Goal: Answer question/provide support: Answer question/provide support

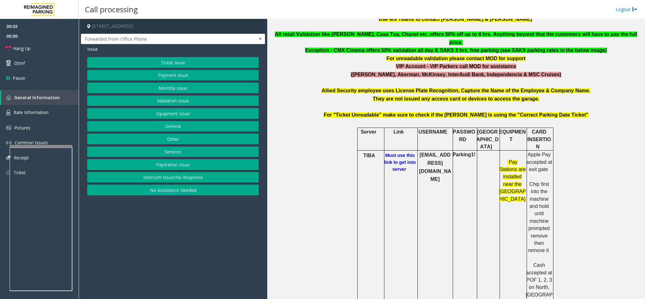
scroll to position [283, 0]
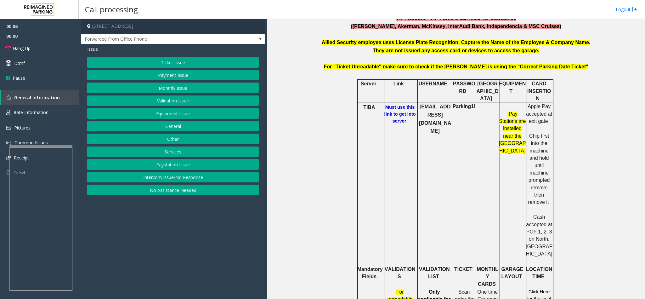
click at [394, 104] on b "Must use this link to get into server" at bounding box center [399, 113] width 31 height 19
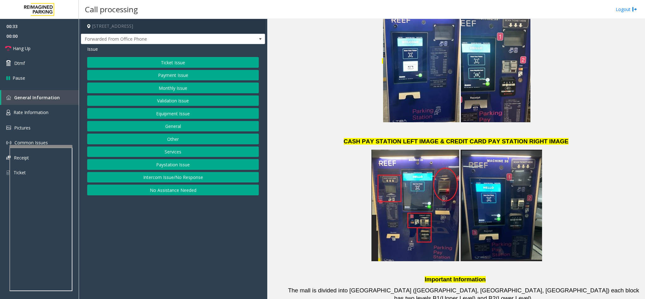
scroll to position [1294, 0]
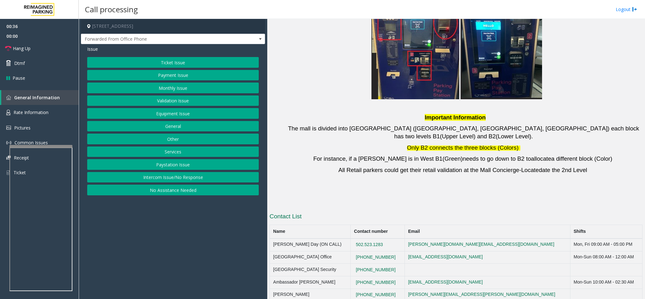
drag, startPoint x: 401, startPoint y: 181, endPoint x: 351, endPoint y: 180, distance: 50.0
click at [351, 251] on tr "[GEOGRAPHIC_DATA] Office [PHONE_NUMBER] [EMAIL_ADDRESS][DOMAIN_NAME] Mon-Sun 08…" at bounding box center [456, 257] width 373 height 13
copy tr "[PHONE_NUMBER]"
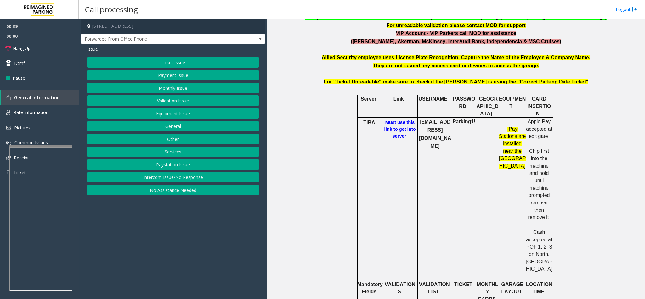
scroll to position [351, 0]
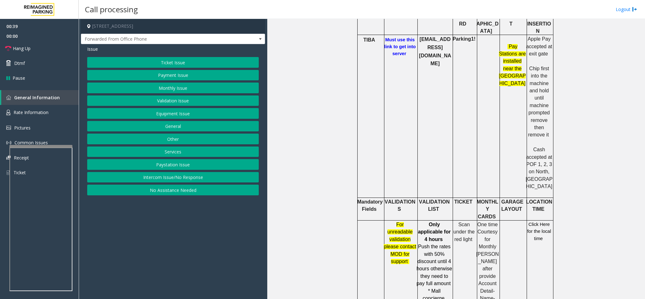
click at [537, 222] on span "Click Here for the local time" at bounding box center [539, 231] width 24 height 19
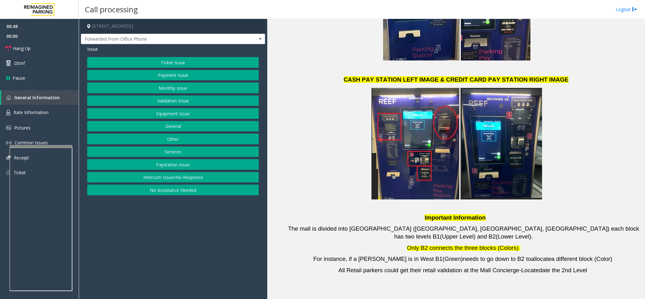
scroll to position [1294, 0]
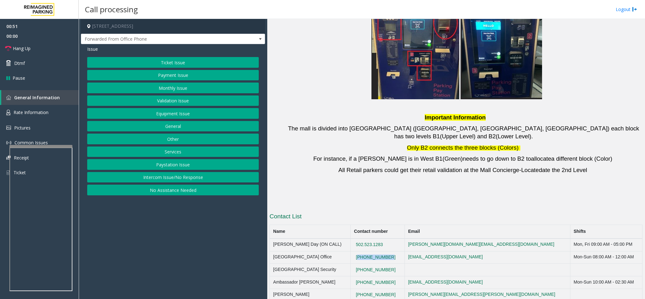
drag, startPoint x: 398, startPoint y: 183, endPoint x: 357, endPoint y: 180, distance: 40.7
click at [357, 251] on td "[PHONE_NUMBER]" at bounding box center [378, 257] width 54 height 13
copy button "[PHONE_NUMBER]"
click at [402, 251] on td "[PHONE_NUMBER]" at bounding box center [378, 257] width 54 height 13
drag, startPoint x: 400, startPoint y: 181, endPoint x: 358, endPoint y: 183, distance: 42.5
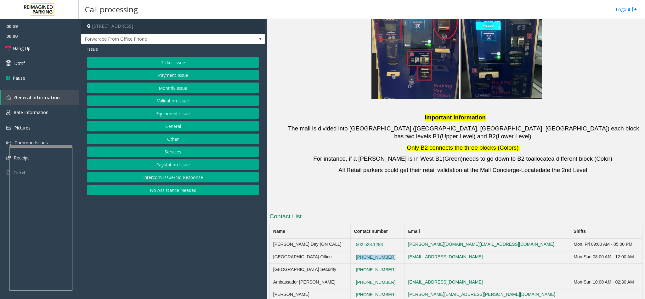
click at [358, 251] on td "[PHONE_NUMBER]" at bounding box center [378, 257] width 54 height 13
copy button "[PHONE_NUMBER]"
click at [333, 276] on td "Ambassador [PERSON_NAME]" at bounding box center [310, 282] width 81 height 13
drag, startPoint x: 399, startPoint y: 204, endPoint x: 334, endPoint y: 210, distance: 65.1
click at [334, 276] on tr "Ambassador [PERSON_NAME] [PHONE_NUMBER] [EMAIL_ADDRESS][DOMAIN_NAME] Mon-Sun 10…" at bounding box center [456, 282] width 373 height 13
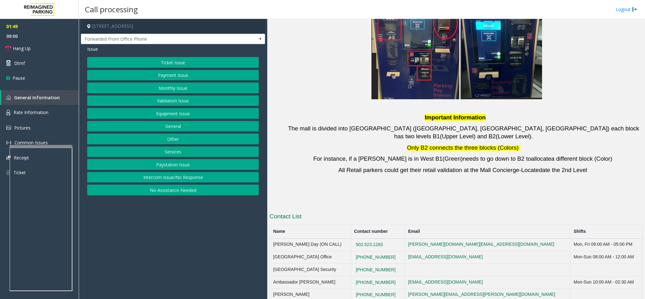
click at [340, 288] on td "[PERSON_NAME]" at bounding box center [310, 294] width 81 height 13
drag, startPoint x: 397, startPoint y: 217, endPoint x: 355, endPoint y: 219, distance: 42.2
click at [355, 288] on tr "[PERSON_NAME] [PHONE_NUMBER] [PERSON_NAME][EMAIL_ADDRESS][PERSON_NAME][DOMAIN_N…" at bounding box center [456, 294] width 373 height 13
drag, startPoint x: 398, startPoint y: 220, endPoint x: 311, endPoint y: 218, distance: 86.9
click at [311, 288] on tr "[PERSON_NAME] [PHONE_NUMBER] [PERSON_NAME][EMAIL_ADDRESS][PERSON_NAME][DOMAIN_N…" at bounding box center [456, 294] width 373 height 13
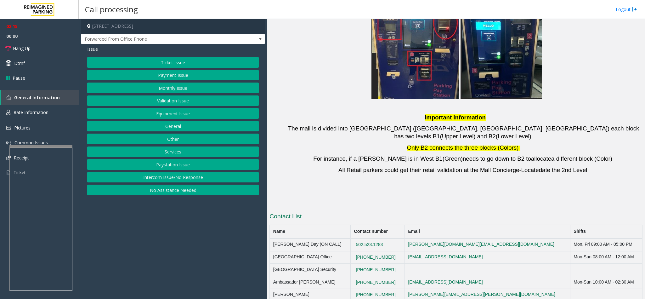
copy tr "[PHONE_NUMBER]"
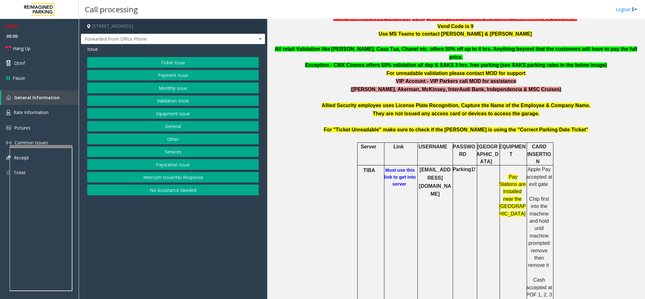
scroll to position [67, 0]
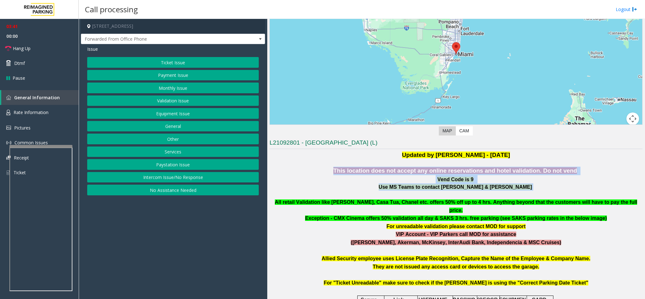
drag, startPoint x: 344, startPoint y: 174, endPoint x: 563, endPoint y: 198, distance: 220.4
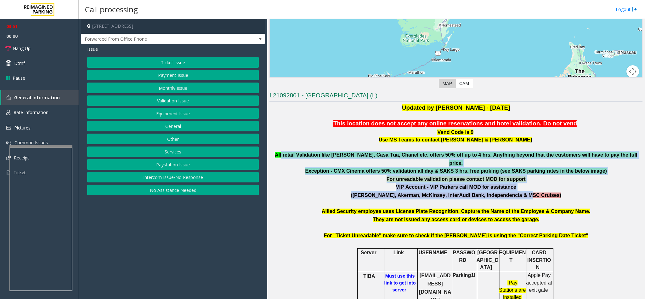
drag, startPoint x: 304, startPoint y: 153, endPoint x: 522, endPoint y: 187, distance: 220.7
click at [522, 187] on div "All retail Validation like [PERSON_NAME], Casa Tua, Chanel etc. offers 50% off …" at bounding box center [455, 199] width 373 height 97
click at [522, 192] on b "([PERSON_NAME], Akerman, McKinsey, InterAudi Bank, Independencia & MSC Cruises)" at bounding box center [456, 194] width 210 height 5
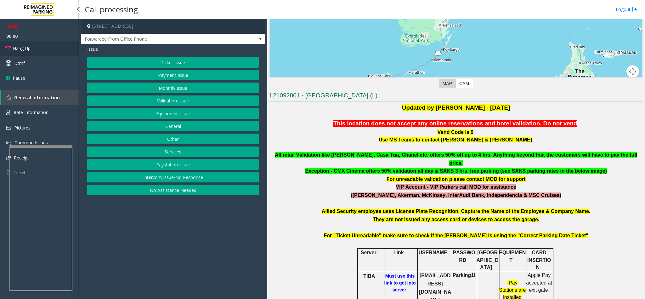
drag, startPoint x: 40, startPoint y: 44, endPoint x: 120, endPoint y: 79, distance: 87.5
click at [40, 44] on link "Hang Up" at bounding box center [39, 48] width 79 height 15
click at [179, 118] on button "Equipment Issue" at bounding box center [172, 113] width 171 height 11
click at [178, 115] on button "Gate / Door Won't Open" at bounding box center [172, 113] width 171 height 11
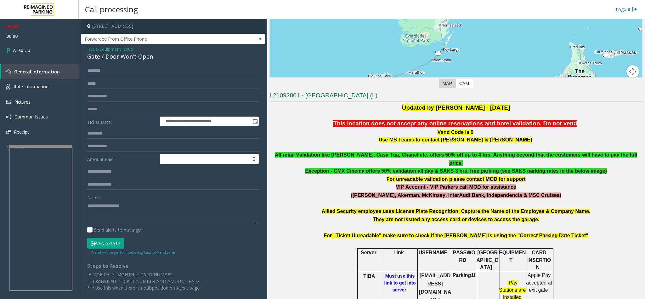
click at [132, 59] on div "Gate / Door Won't Open" at bounding box center [172, 56] width 171 height 8
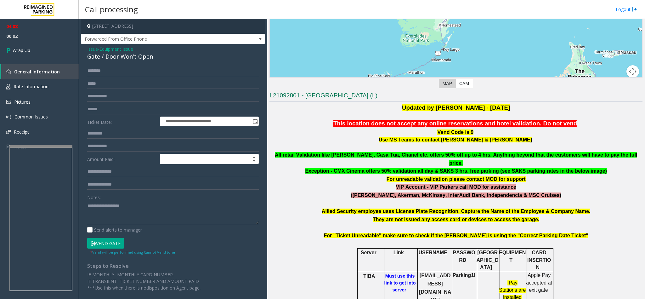
click at [131, 208] on textarea at bounding box center [172, 212] width 171 height 24
paste textarea "**********"
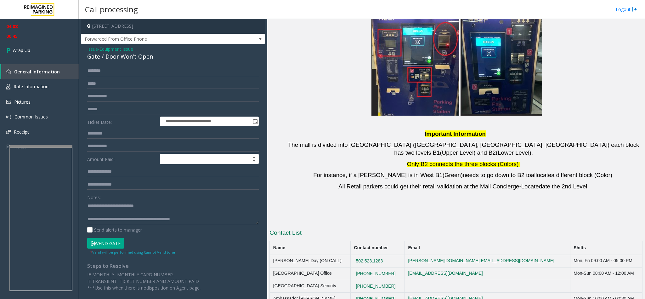
scroll to position [1294, 0]
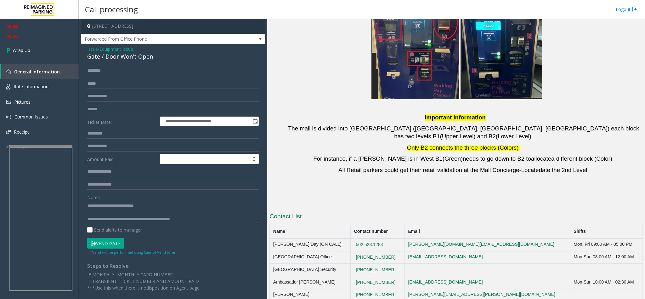
click at [302, 251] on td "[GEOGRAPHIC_DATA] Office" at bounding box center [310, 257] width 81 height 13
copy td "[GEOGRAPHIC_DATA] Office"
click at [208, 217] on textarea at bounding box center [172, 212] width 171 height 24
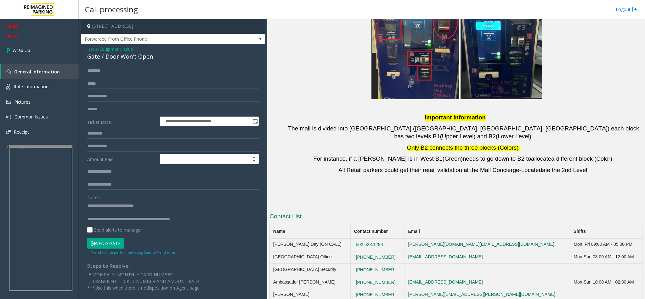
paste textarea "**********"
type textarea "**********"
click at [17, 59] on link "Wrap Up" at bounding box center [39, 50] width 79 height 19
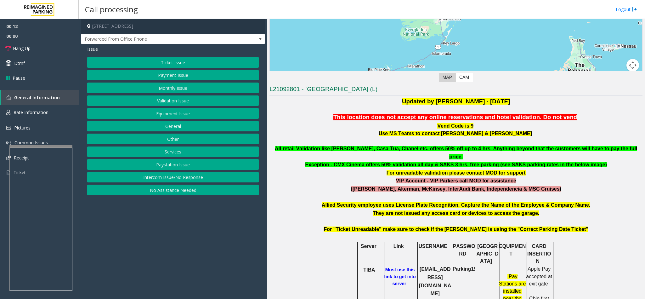
scroll to position [189, 0]
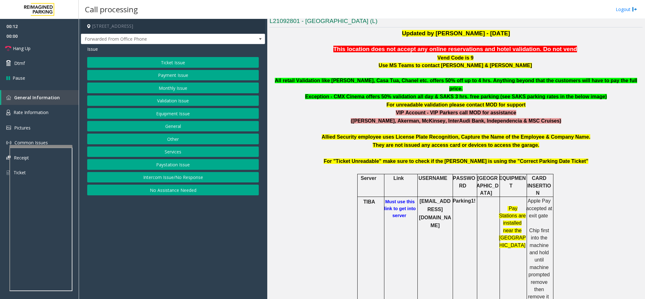
click at [397, 177] on td "Link" at bounding box center [400, 185] width 33 height 23
click at [398, 199] on b "Must use this link to get into server" at bounding box center [399, 208] width 31 height 19
click at [439, 198] on b "[EMAIL_ADDRESS][DOMAIN_NAME]" at bounding box center [435, 213] width 32 height 30
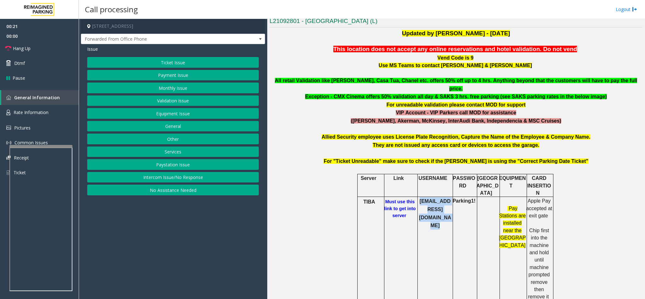
copy b "[EMAIL_ADDRESS][DOMAIN_NAME]"
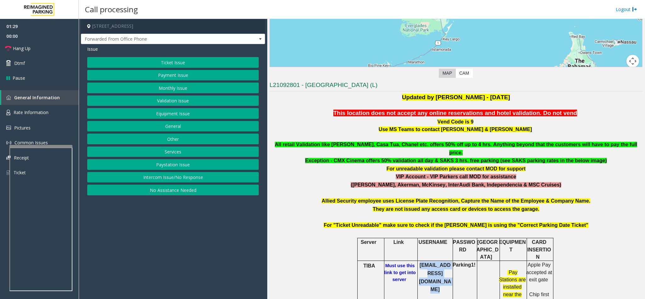
scroll to position [142, 0]
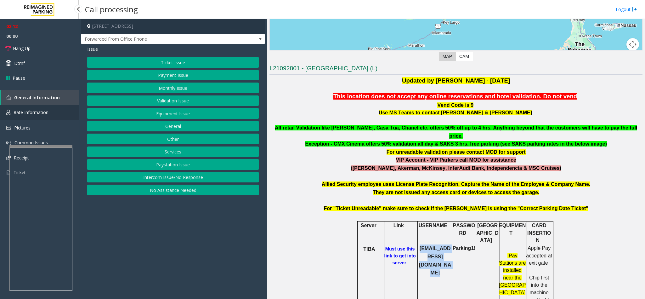
click at [33, 107] on link "Rate Information" at bounding box center [39, 112] width 79 height 15
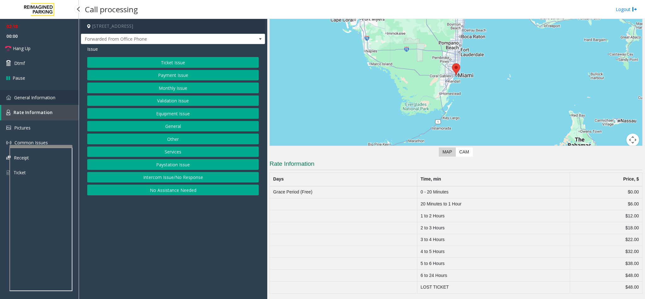
click at [61, 92] on link "General Information" at bounding box center [39, 97] width 79 height 15
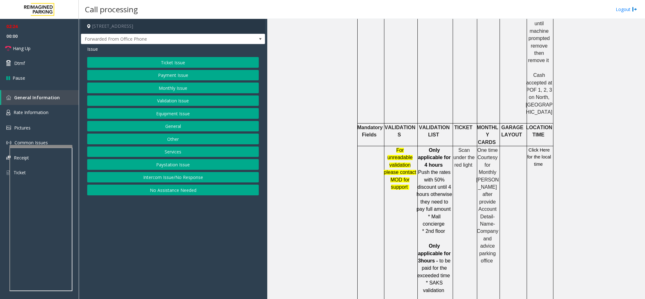
scroll to position [94, 0]
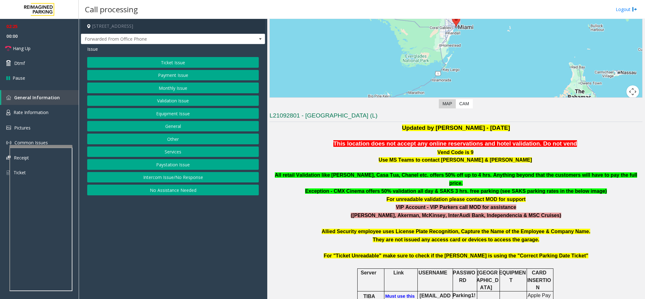
click at [173, 117] on button "Equipment Issue" at bounding box center [172, 113] width 171 height 11
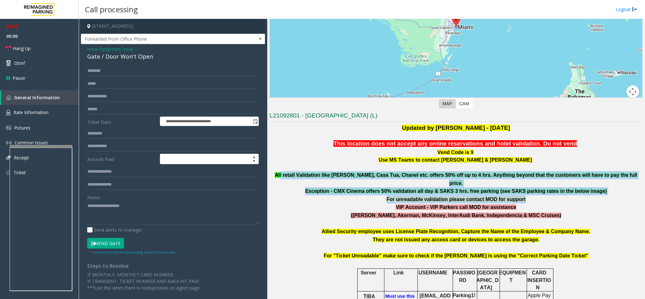
drag, startPoint x: 304, startPoint y: 179, endPoint x: 536, endPoint y: 191, distance: 232.5
click at [536, 191] on div "All retail Validation like [PERSON_NAME], Casa Tua, Chanel etc. offers 50% off …" at bounding box center [455, 219] width 373 height 97
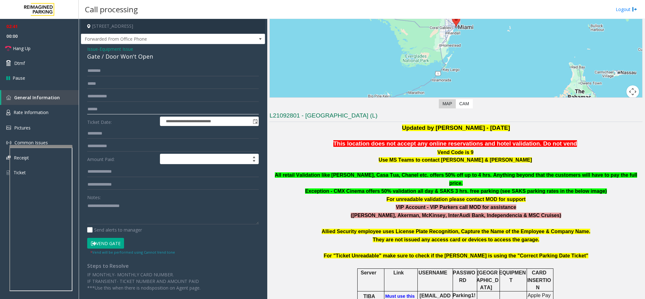
click at [103, 106] on input "text" at bounding box center [172, 109] width 171 height 11
click at [152, 107] on input "text" at bounding box center [172, 109] width 171 height 11
click at [106, 106] on input "*********" at bounding box center [172, 109] width 171 height 11
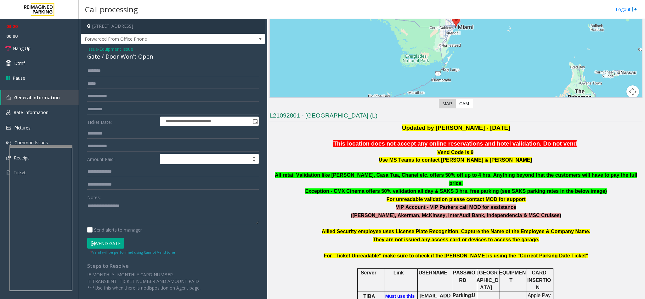
type input "*********"
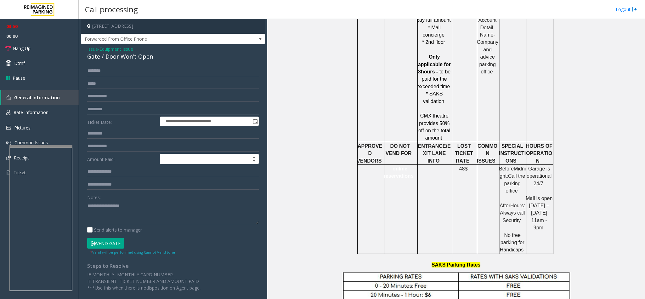
scroll to position [472, 0]
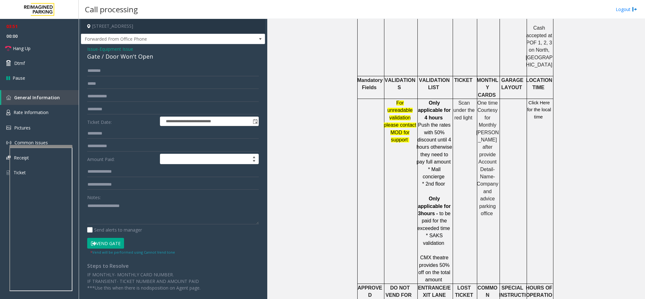
click at [534, 100] on span "Click Here for the local time" at bounding box center [539, 109] width 24 height 19
click at [54, 114] on link "Rate Information" at bounding box center [39, 112] width 79 height 15
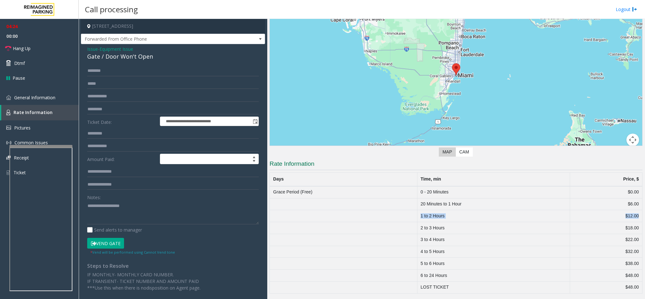
drag, startPoint x: 412, startPoint y: 213, endPoint x: 626, endPoint y: 214, distance: 214.3
click at [630, 214] on tr "1 to 2 Hours $12.00" at bounding box center [456, 216] width 373 height 12
click at [57, 101] on link "General Information" at bounding box center [39, 97] width 79 height 15
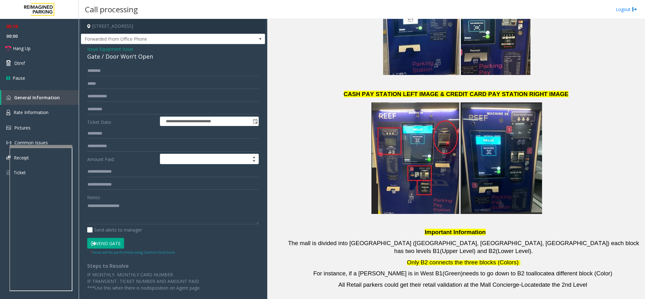
scroll to position [1294, 0]
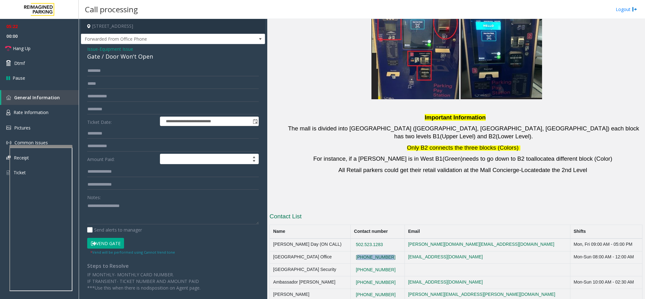
drag, startPoint x: 398, startPoint y: 181, endPoint x: 363, endPoint y: 180, distance: 34.9
click at [363, 251] on td "[PHONE_NUMBER]" at bounding box center [378, 257] width 54 height 13
drag, startPoint x: 375, startPoint y: 179, endPoint x: 381, endPoint y: 187, distance: 9.9
click at [381, 251] on td "[PHONE_NUMBER]" at bounding box center [378, 257] width 54 height 13
drag, startPoint x: 397, startPoint y: 183, endPoint x: 351, endPoint y: 182, distance: 45.3
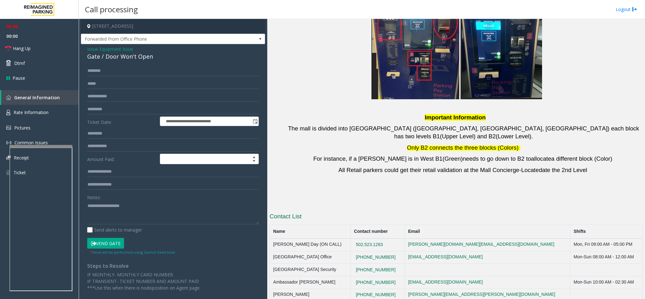
click at [351, 251] on tr "[GEOGRAPHIC_DATA] Office [PHONE_NUMBER] [EMAIL_ADDRESS][DOMAIN_NAME] Mon-Sun 08…" at bounding box center [456, 257] width 373 height 13
copy tr "[PHONE_NUMBER]"
drag, startPoint x: 397, startPoint y: 218, endPoint x: 345, endPoint y: 222, distance: 52.1
click at [345, 288] on tr "[PERSON_NAME] [PHONE_NUMBER] [PERSON_NAME][EMAIL_ADDRESS][PERSON_NAME][DOMAIN_N…" at bounding box center [456, 294] width 373 height 13
copy tr "[PHONE_NUMBER]"
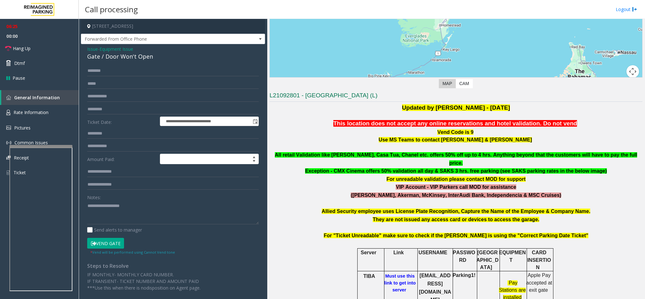
scroll to position [0, 0]
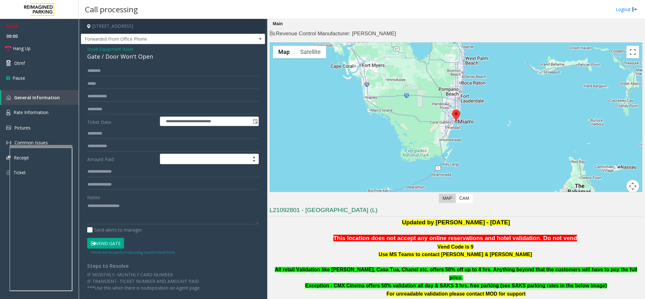
click at [124, 58] on div "Gate / Door Won't Open" at bounding box center [172, 56] width 171 height 8
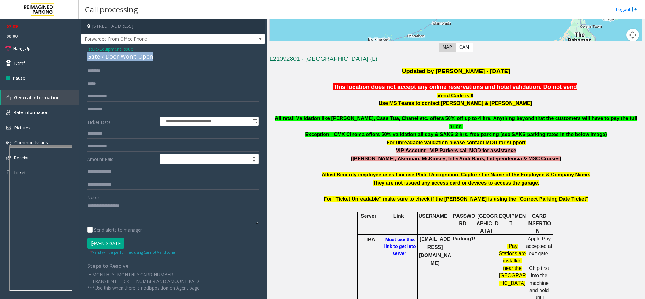
scroll to position [283, 0]
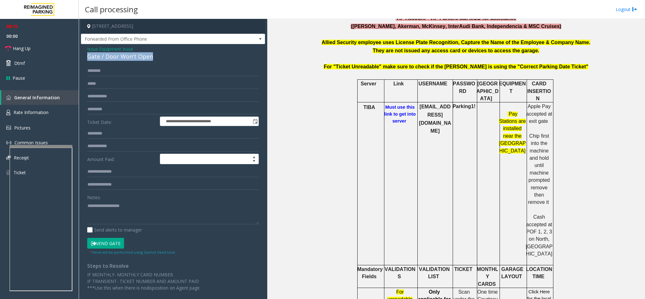
copy div "Gate / Door Won't Open"
click at [126, 213] on textarea at bounding box center [172, 212] width 171 height 24
paste textarea "**********"
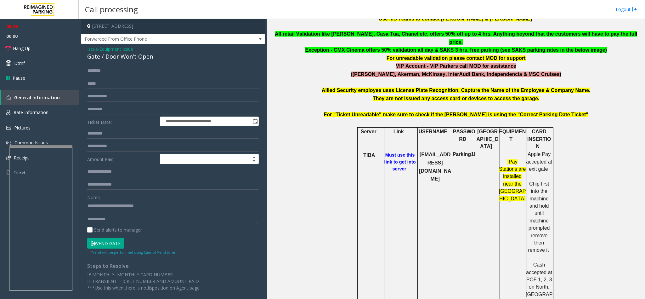
scroll to position [142, 0]
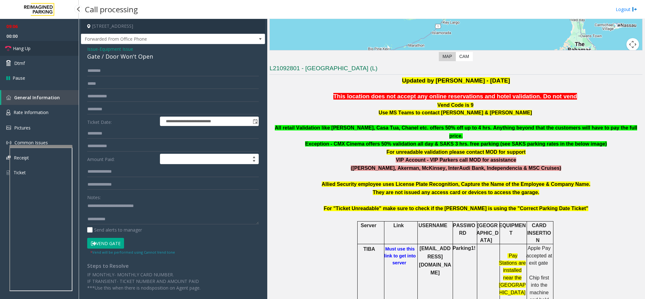
click at [25, 49] on span "Hang Up" at bounding box center [22, 48] width 18 height 7
click at [134, 218] on textarea at bounding box center [172, 212] width 171 height 24
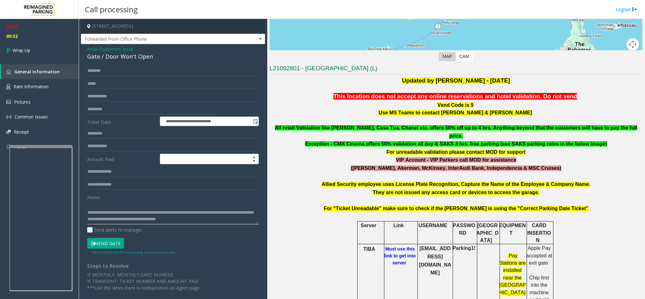
scroll to position [11, 0]
drag, startPoint x: 179, startPoint y: 204, endPoint x: 179, endPoint y: 208, distance: 3.5
type textarea "**********"
drag, startPoint x: 91, startPoint y: 48, endPoint x: 93, endPoint y: 52, distance: 5.2
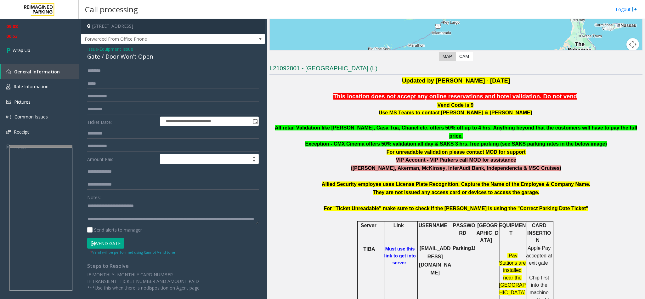
click at [91, 48] on span "Issue" at bounding box center [92, 49] width 11 height 7
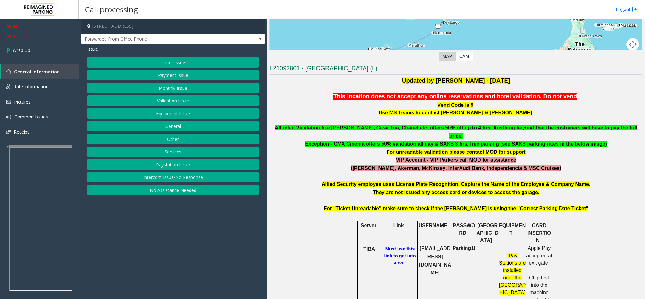
click at [160, 86] on button "Monthly Issue" at bounding box center [172, 87] width 171 height 11
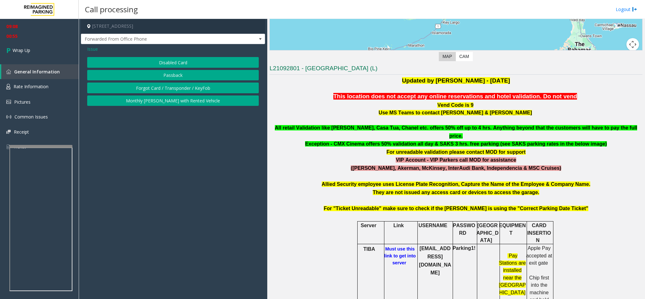
click at [94, 51] on span "Issue" at bounding box center [92, 49] width 11 height 7
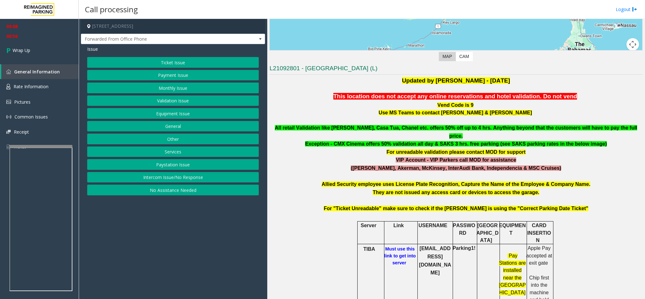
click at [169, 77] on button "Payment Issue" at bounding box center [172, 75] width 171 height 11
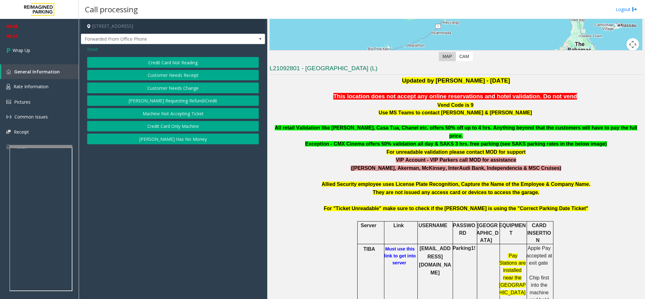
click at [170, 138] on button "[PERSON_NAME] Has No Money" at bounding box center [172, 138] width 171 height 11
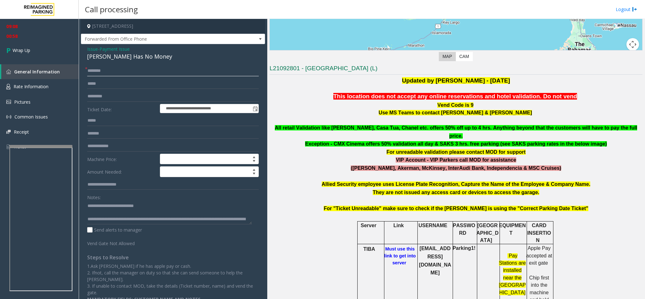
click at [109, 76] on input "text" at bounding box center [172, 70] width 171 height 11
type input "**"
click at [129, 58] on div "[PERSON_NAME] Has No Money" at bounding box center [172, 56] width 171 height 8
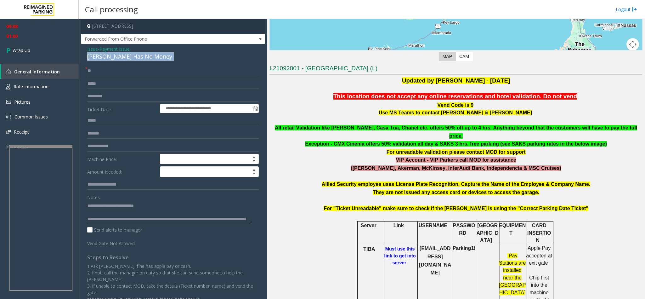
copy div "[PERSON_NAME] Has No Money"
drag, startPoint x: 151, startPoint y: 208, endPoint x: 102, endPoint y: 206, distance: 49.1
click at [102, 206] on textarea at bounding box center [169, 212] width 165 height 24
paste textarea
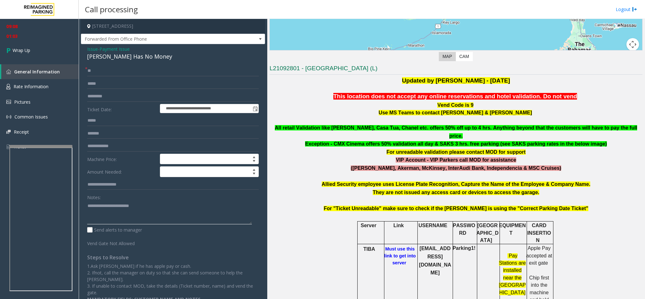
scroll to position [20, 0]
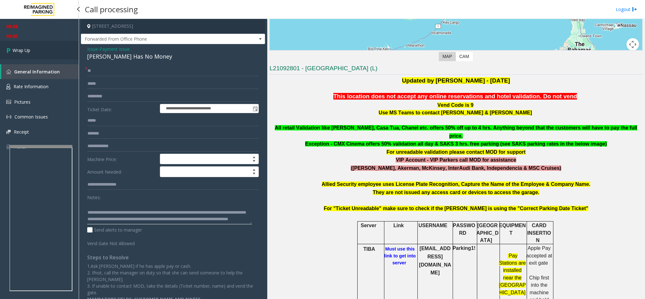
type textarea "**********"
click at [25, 53] on span "Wrap Up" at bounding box center [22, 50] width 18 height 7
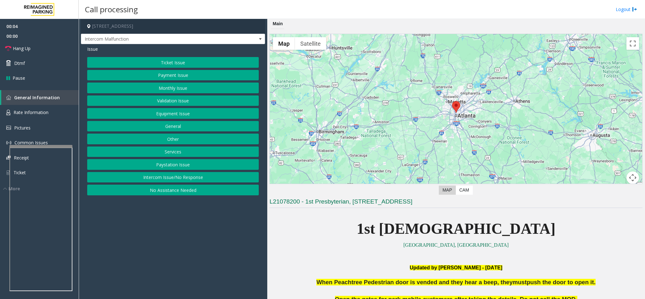
scroll to position [94, 0]
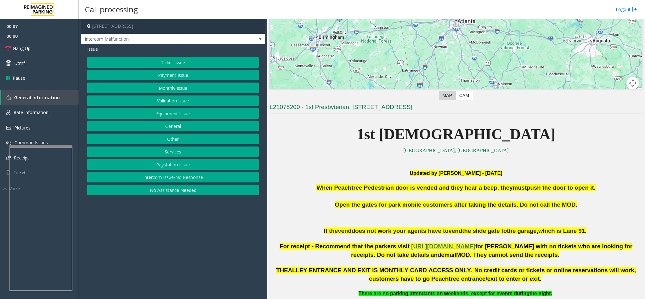
click at [161, 194] on button "No Assistance Needed" at bounding box center [172, 189] width 171 height 11
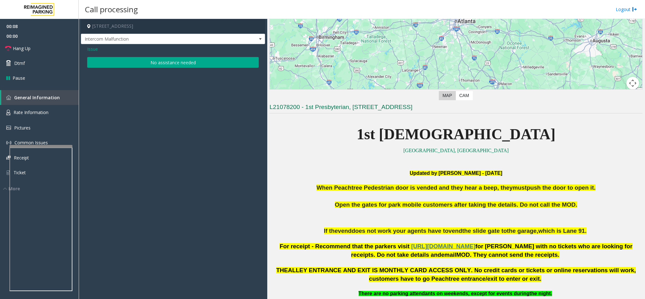
click at [153, 63] on button "No assistance needed" at bounding box center [172, 62] width 171 height 11
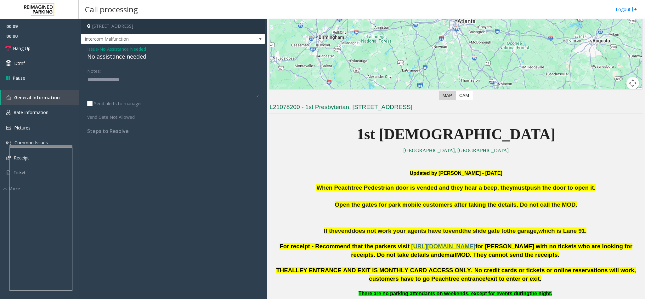
click at [140, 60] on div "No assistance needed" at bounding box center [172, 56] width 171 height 8
click at [134, 89] on textarea at bounding box center [172, 86] width 171 height 24
paste textarea "**********"
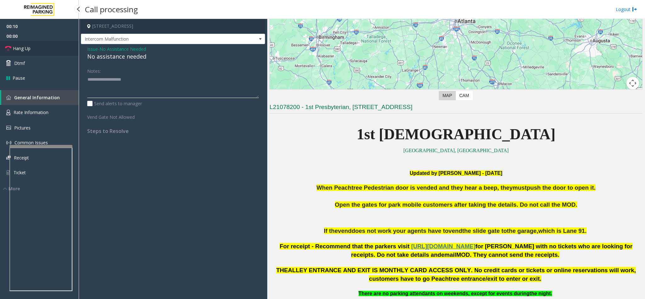
type textarea "**********"
click at [20, 50] on span "Hang Up" at bounding box center [22, 48] width 18 height 7
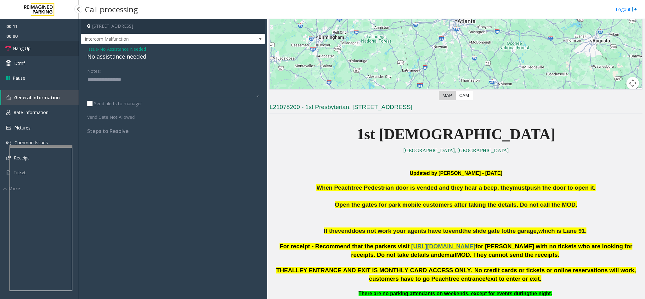
click at [20, 50] on span "Hang Up" at bounding box center [22, 48] width 18 height 7
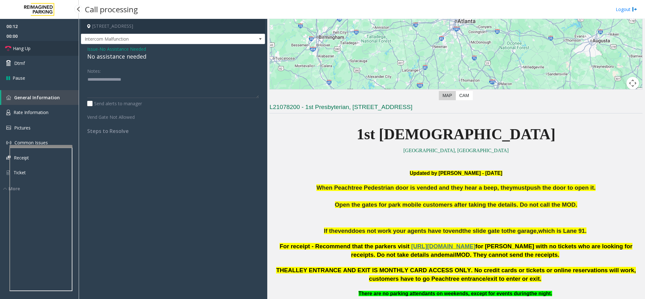
click at [20, 50] on span "Hang Up" at bounding box center [22, 48] width 18 height 7
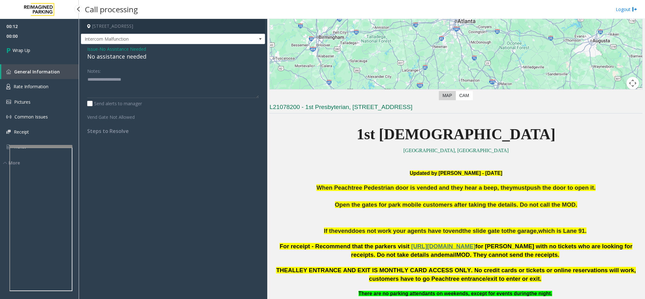
click at [20, 50] on span "Wrap Up" at bounding box center [22, 50] width 18 height 7
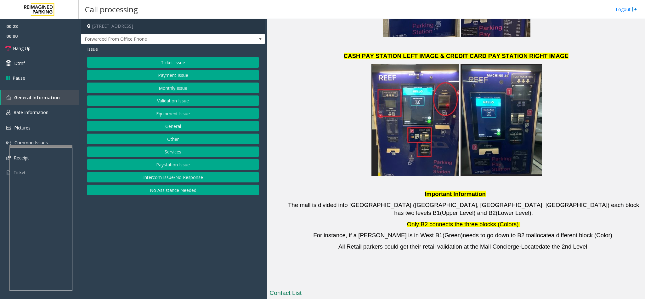
scroll to position [1294, 0]
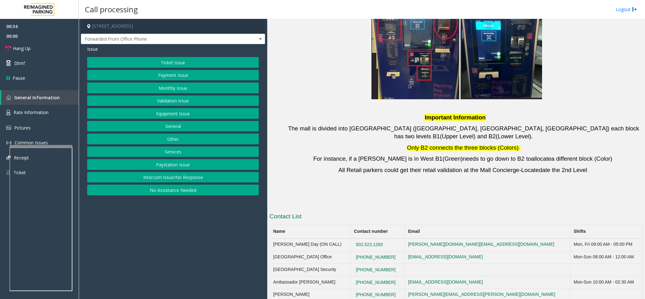
drag, startPoint x: 400, startPoint y: 210, endPoint x: 362, endPoint y: 210, distance: 38.1
click at [362, 276] on td "[PHONE_NUMBER]" at bounding box center [378, 282] width 54 height 13
drag, startPoint x: 403, startPoint y: 203, endPoint x: 357, endPoint y: 208, distance: 46.2
click at [357, 276] on td "[PHONE_NUMBER]" at bounding box center [378, 282] width 54 height 13
click at [175, 76] on button "Payment Issue" at bounding box center [172, 75] width 171 height 11
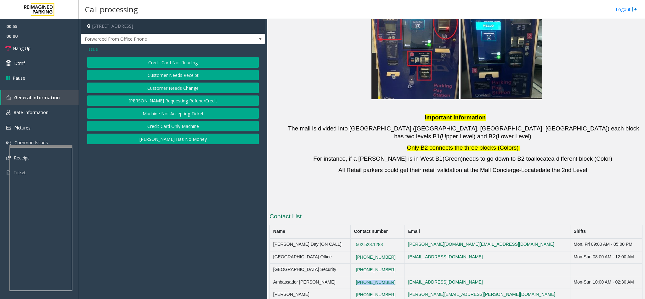
click at [182, 138] on button "[PERSON_NAME] Has No Money" at bounding box center [172, 138] width 171 height 11
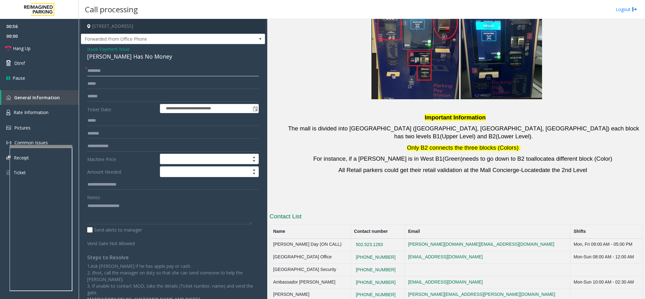
click at [122, 70] on input "text" at bounding box center [172, 70] width 171 height 11
type input "****"
click at [95, 95] on input "text" at bounding box center [172, 96] width 171 height 11
drag, startPoint x: 409, startPoint y: 184, endPoint x: 361, endPoint y: 181, distance: 48.6
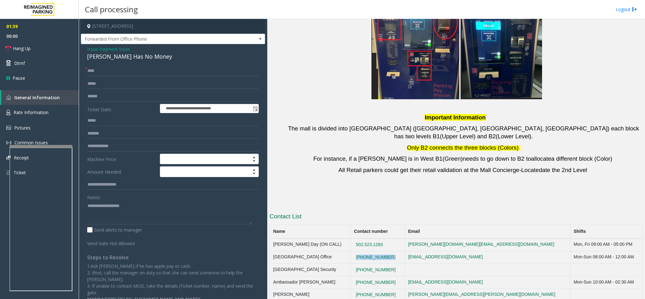
click at [361, 251] on td "[PHONE_NUMBER]" at bounding box center [378, 257] width 54 height 13
drag, startPoint x: 404, startPoint y: 204, endPoint x: 344, endPoint y: 212, distance: 60.9
click at [344, 276] on tr "Ambassador [PERSON_NAME] [PHONE_NUMBER] [EMAIL_ADDRESS][DOMAIN_NAME] Mon-Sun 10…" at bounding box center [456, 282] width 373 height 13
drag, startPoint x: 399, startPoint y: 220, endPoint x: 359, endPoint y: 223, distance: 39.7
click at [359, 288] on td "[PHONE_NUMBER]" at bounding box center [378, 294] width 54 height 13
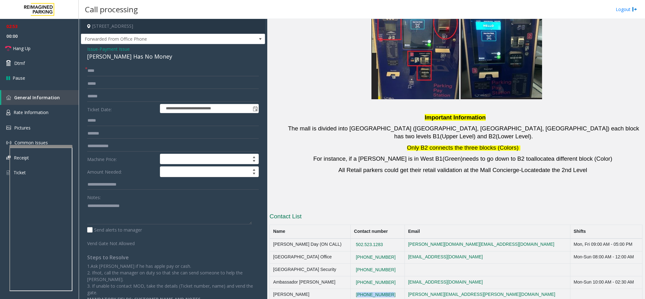
drag, startPoint x: 401, startPoint y: 178, endPoint x: 347, endPoint y: 181, distance: 54.9
click at [347, 251] on tr "[GEOGRAPHIC_DATA] Office [PHONE_NUMBER] [EMAIL_ADDRESS][DOMAIN_NAME] Mon-Sun 08…" at bounding box center [456, 257] width 373 height 13
click at [117, 59] on div "[PERSON_NAME] Has No Money" at bounding box center [172, 56] width 171 height 8
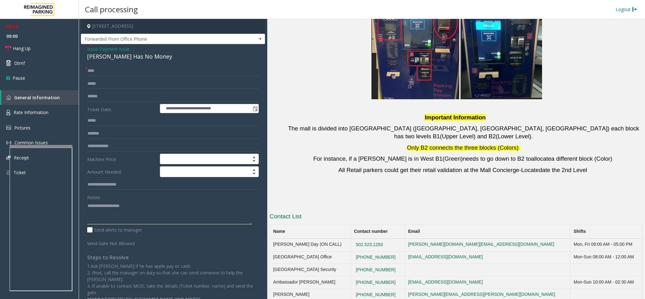
click at [135, 216] on textarea at bounding box center [169, 212] width 165 height 24
paste textarea "**********"
click at [22, 50] on span "Hang Up" at bounding box center [22, 48] width 18 height 7
click at [144, 218] on textarea at bounding box center [169, 212] width 165 height 24
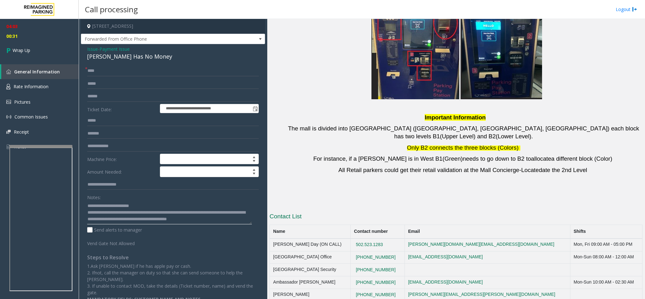
scroll to position [5, 0]
click at [117, 209] on textarea at bounding box center [169, 212] width 165 height 24
drag, startPoint x: 117, startPoint y: 209, endPoint x: 118, endPoint y: 215, distance: 5.8
click at [118, 215] on textarea at bounding box center [169, 212] width 165 height 24
click at [128, 209] on textarea at bounding box center [169, 212] width 165 height 24
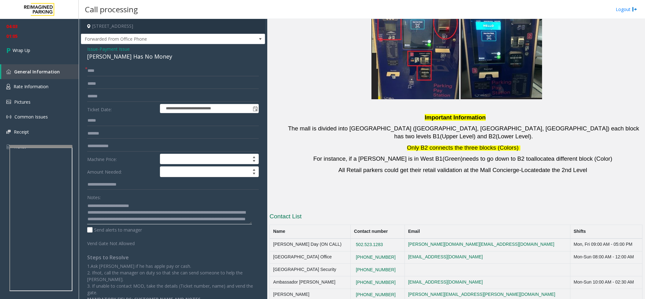
scroll to position [7, 0]
type textarea "**********"
click at [33, 47] on link "Wrap Up" at bounding box center [39, 50] width 79 height 19
